Goal: Information Seeking & Learning: Learn about a topic

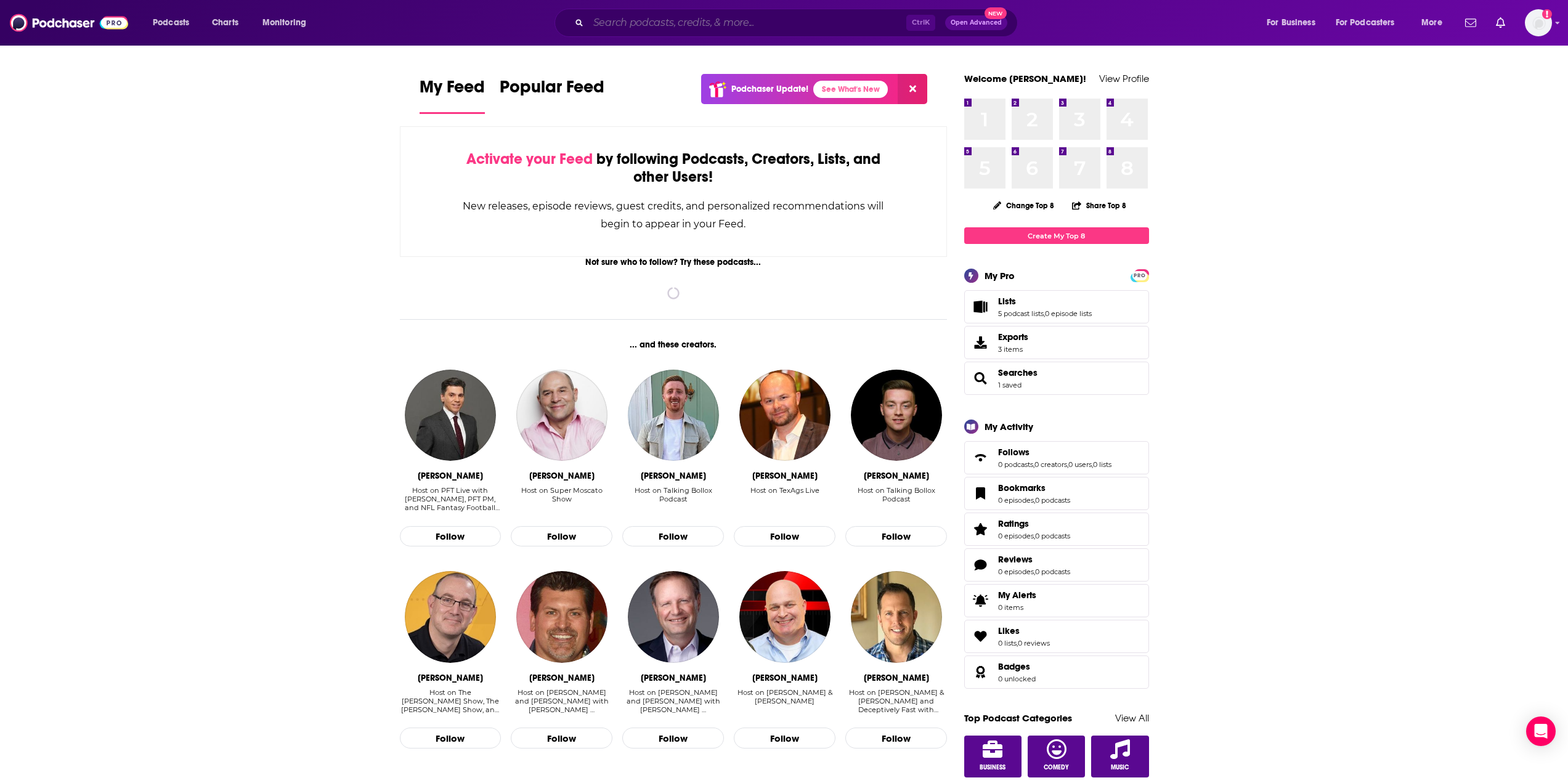
click at [773, 28] on input "Search podcasts, credits, & more..." at bounding box center [747, 22] width 318 height 19
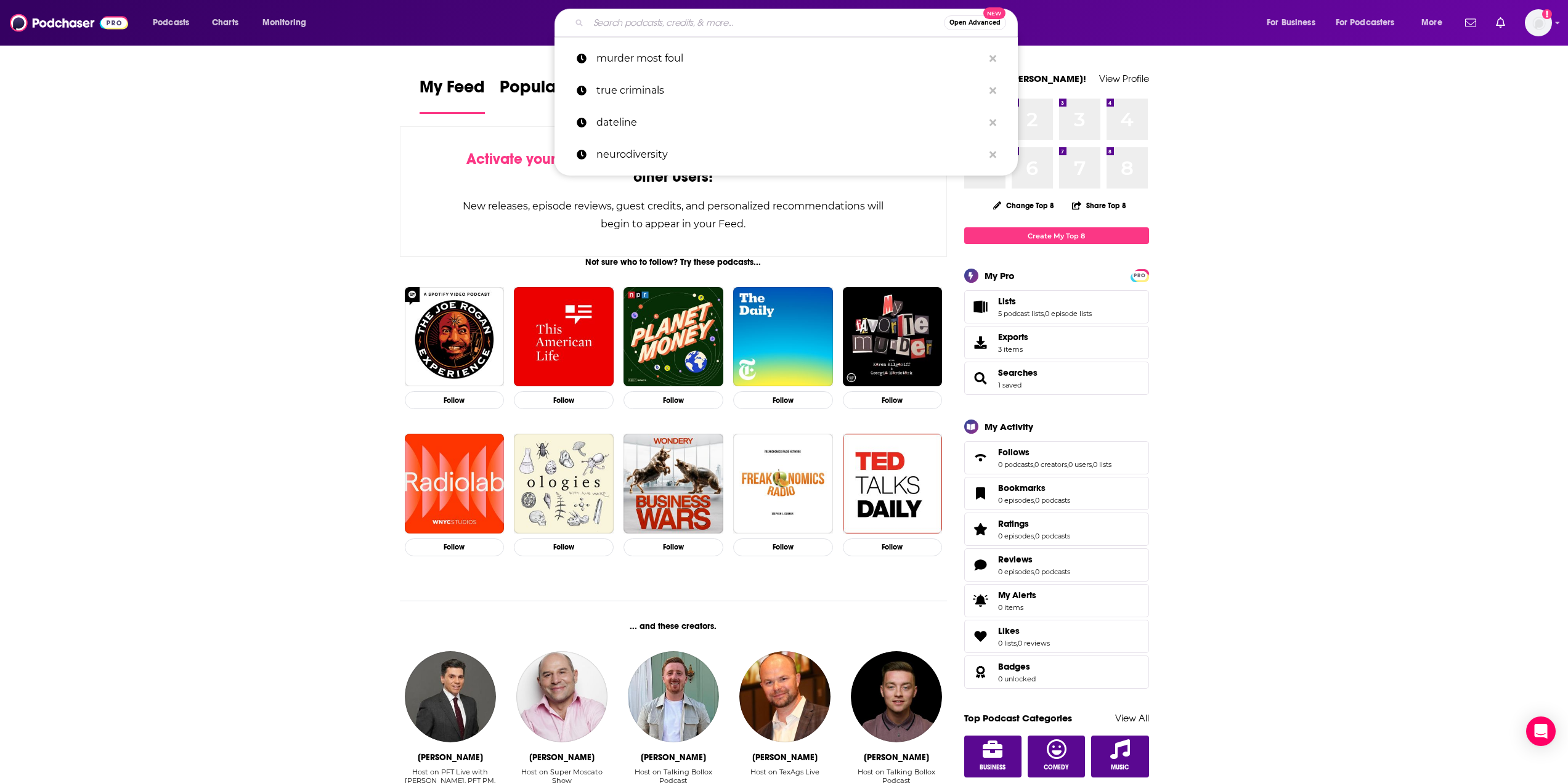
paste input "History Behind News"
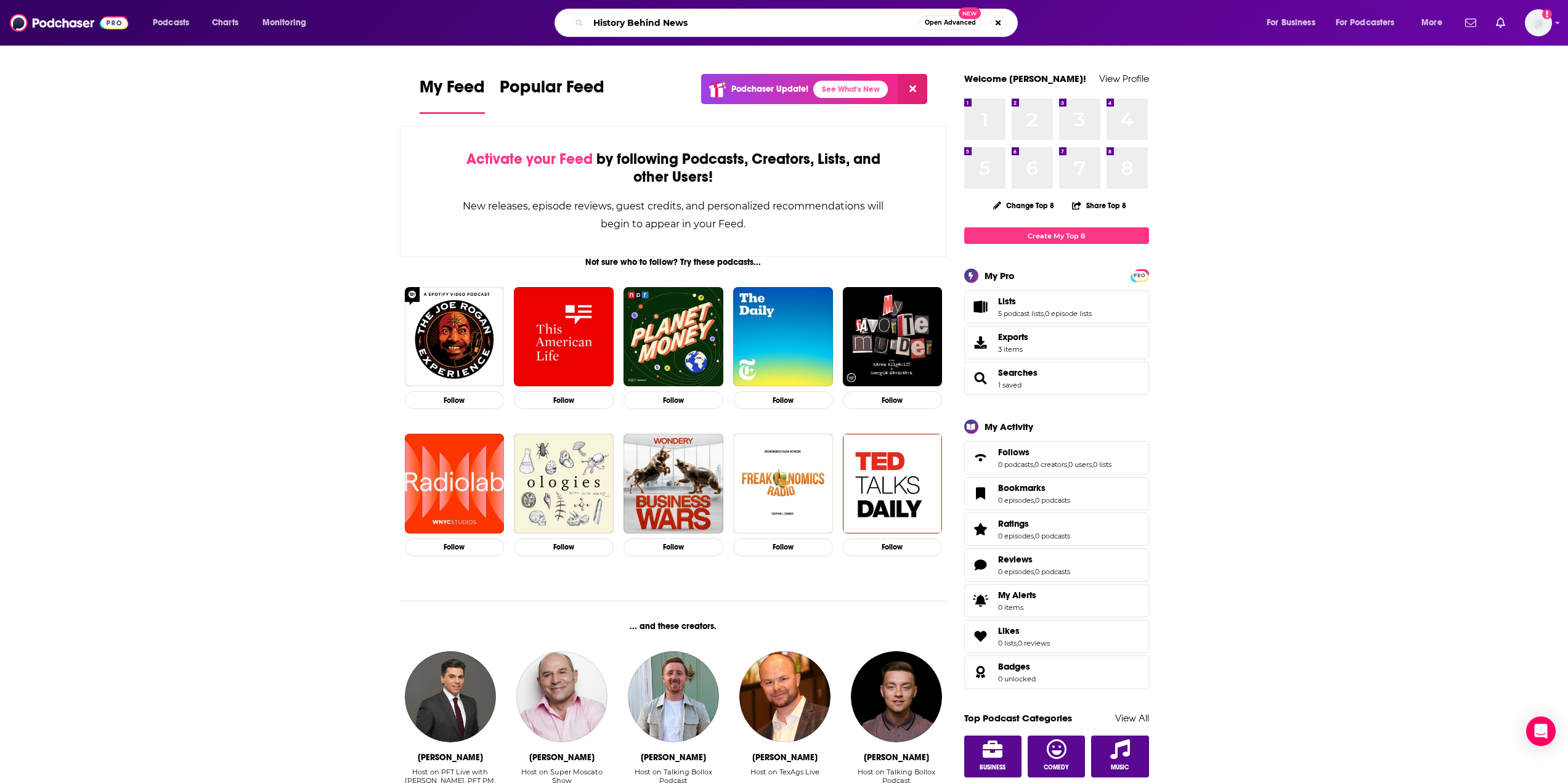
type input "History Behind News"
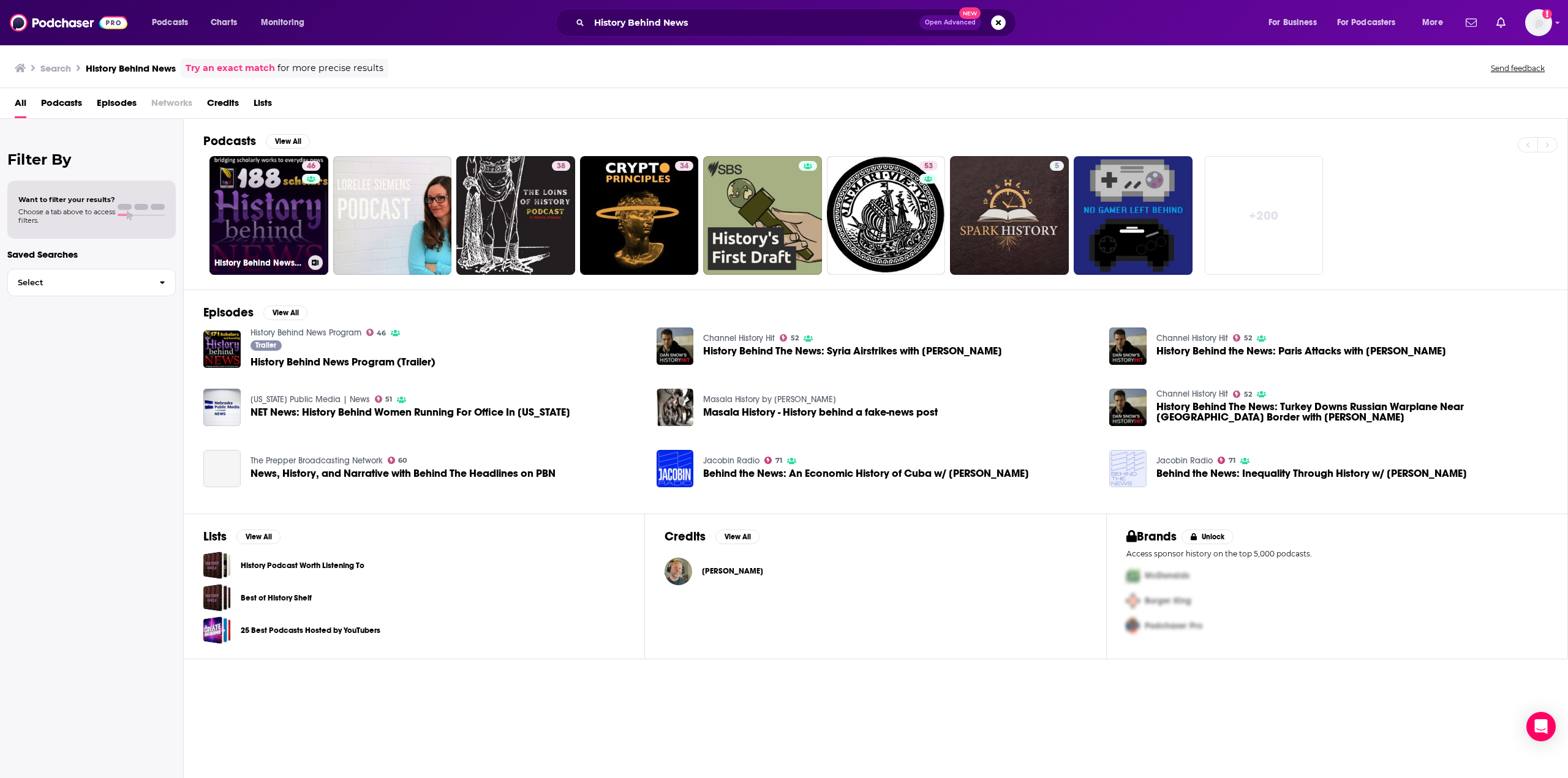
click at [266, 217] on link "46 History Behind News Program" at bounding box center [268, 215] width 119 height 119
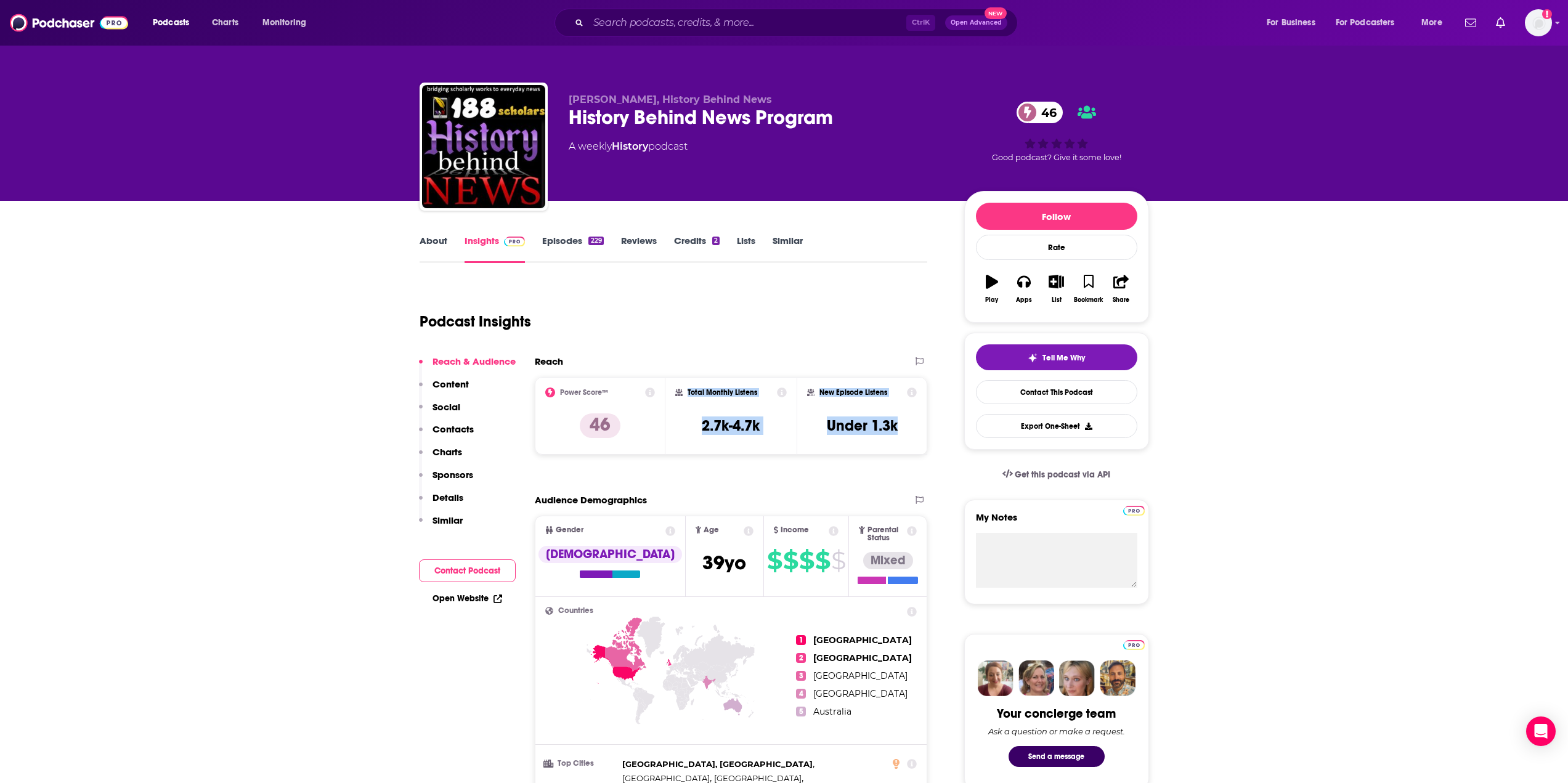
drag, startPoint x: 908, startPoint y: 433, endPoint x: 684, endPoint y: 389, distance: 228.3
click at [684, 389] on div "Power Score™ 46 Total Monthly Listens 2.7k-4.7k New Episode Listens Under 1.3k" at bounding box center [731, 416] width 393 height 78
copy div "Total Monthly Listens 2.7k-4.7k New Episode Listens Under 1.3k"
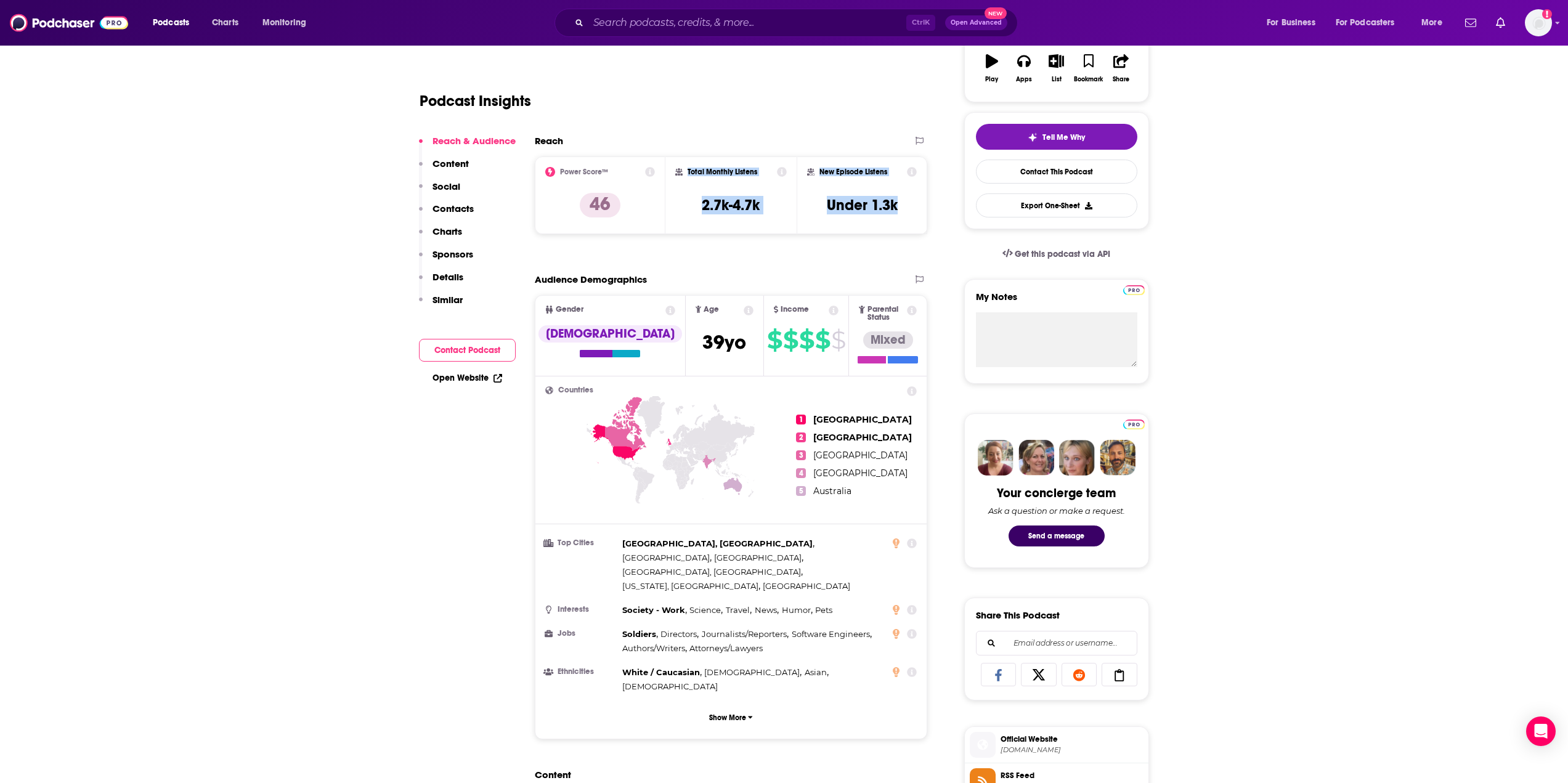
scroll to position [123, 0]
